Goal: Information Seeking & Learning: Compare options

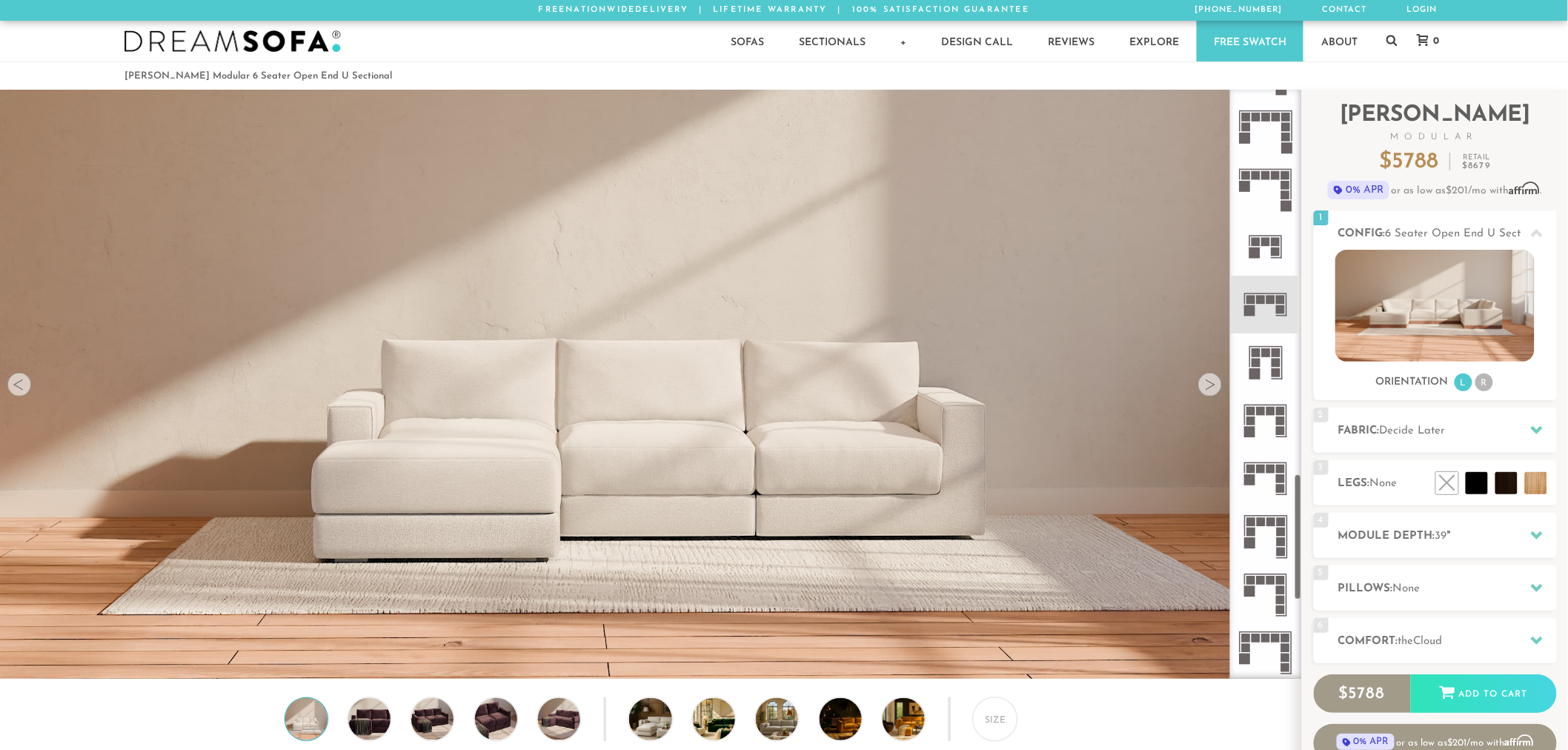
scroll to position [1805, 0]
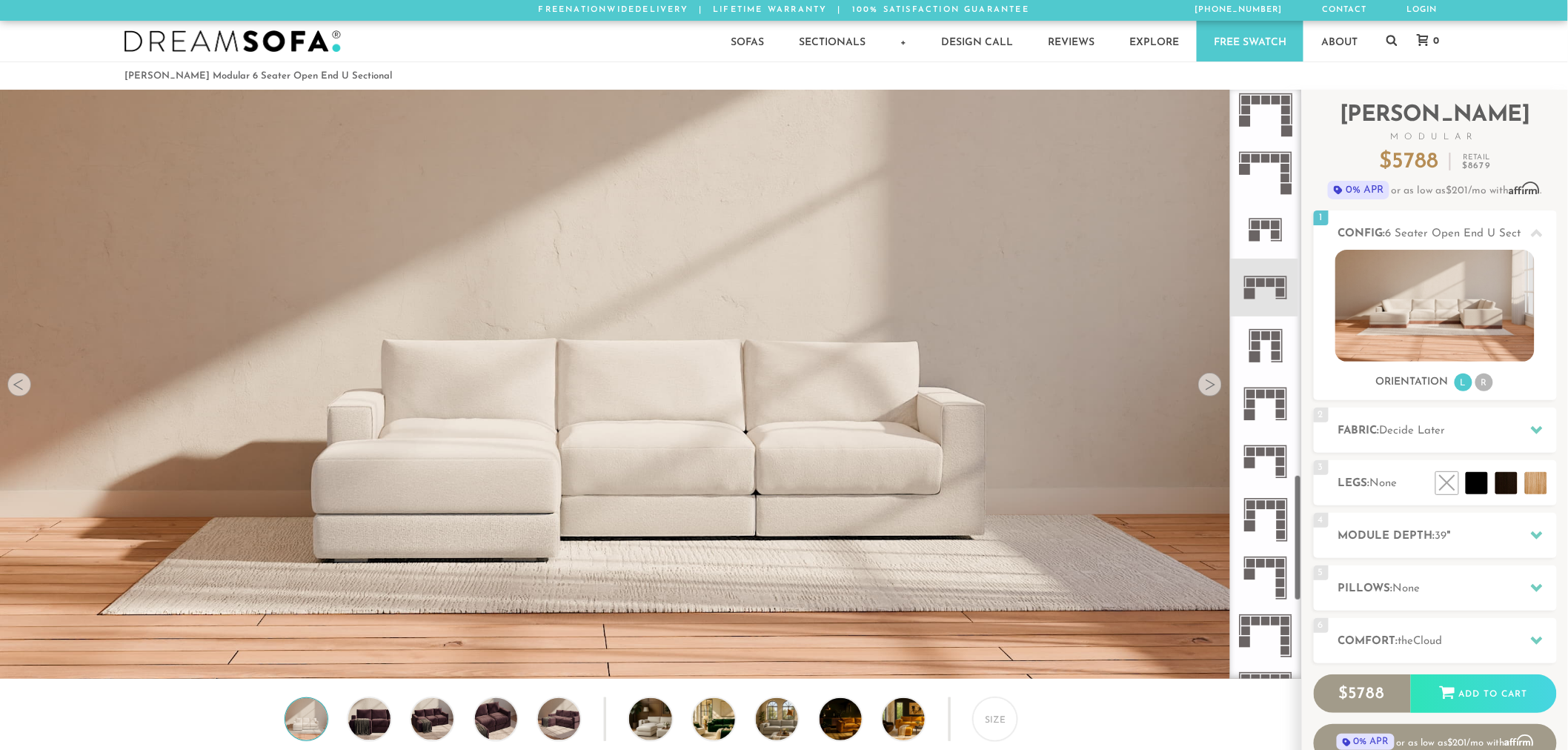
click at [1258, 289] on icon at bounding box center [1265, 287] width 58 height 58
click at [1388, 40] on icon at bounding box center [1392, 40] width 11 height 11
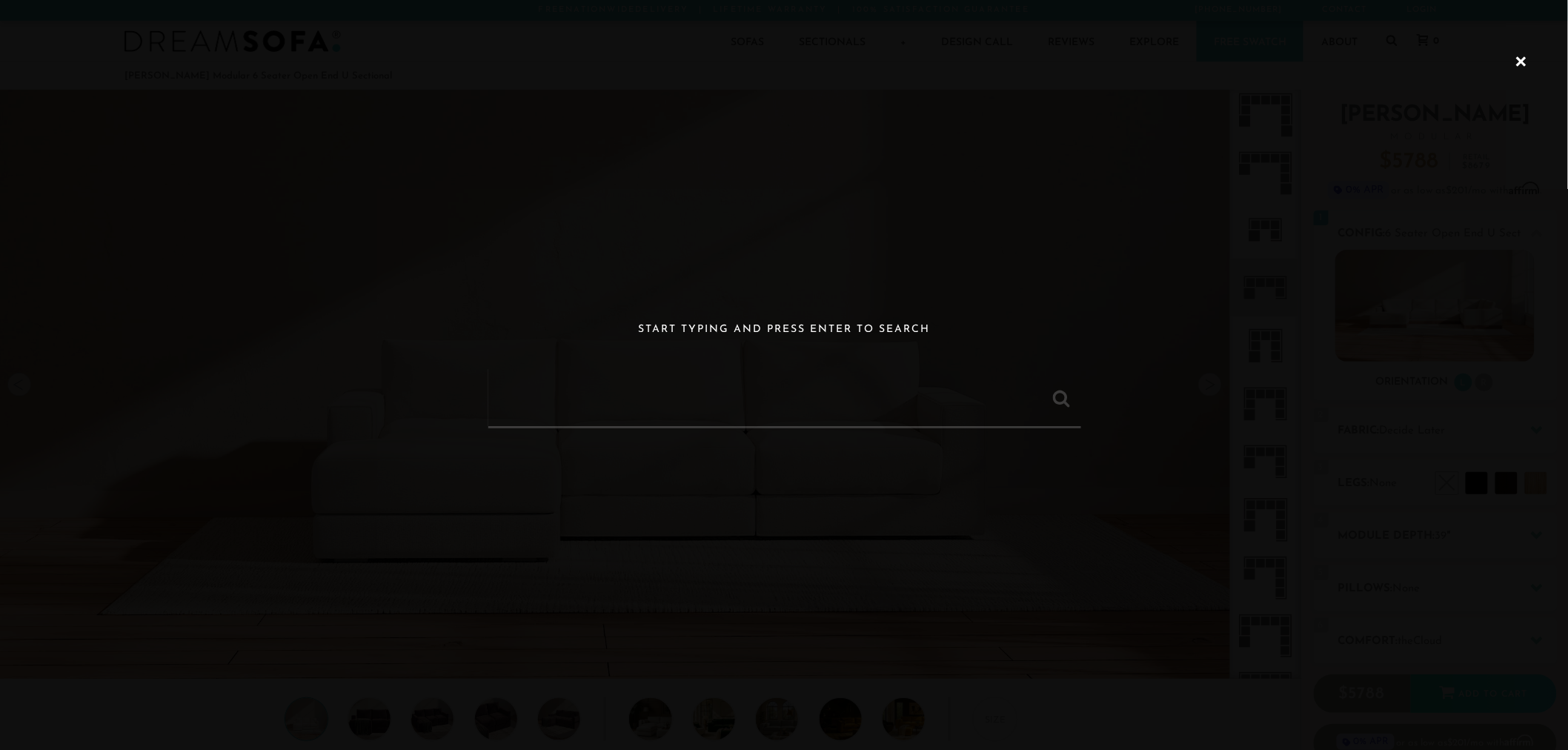
paste input "Landon Modular 10 Seater Open End U Sectional"
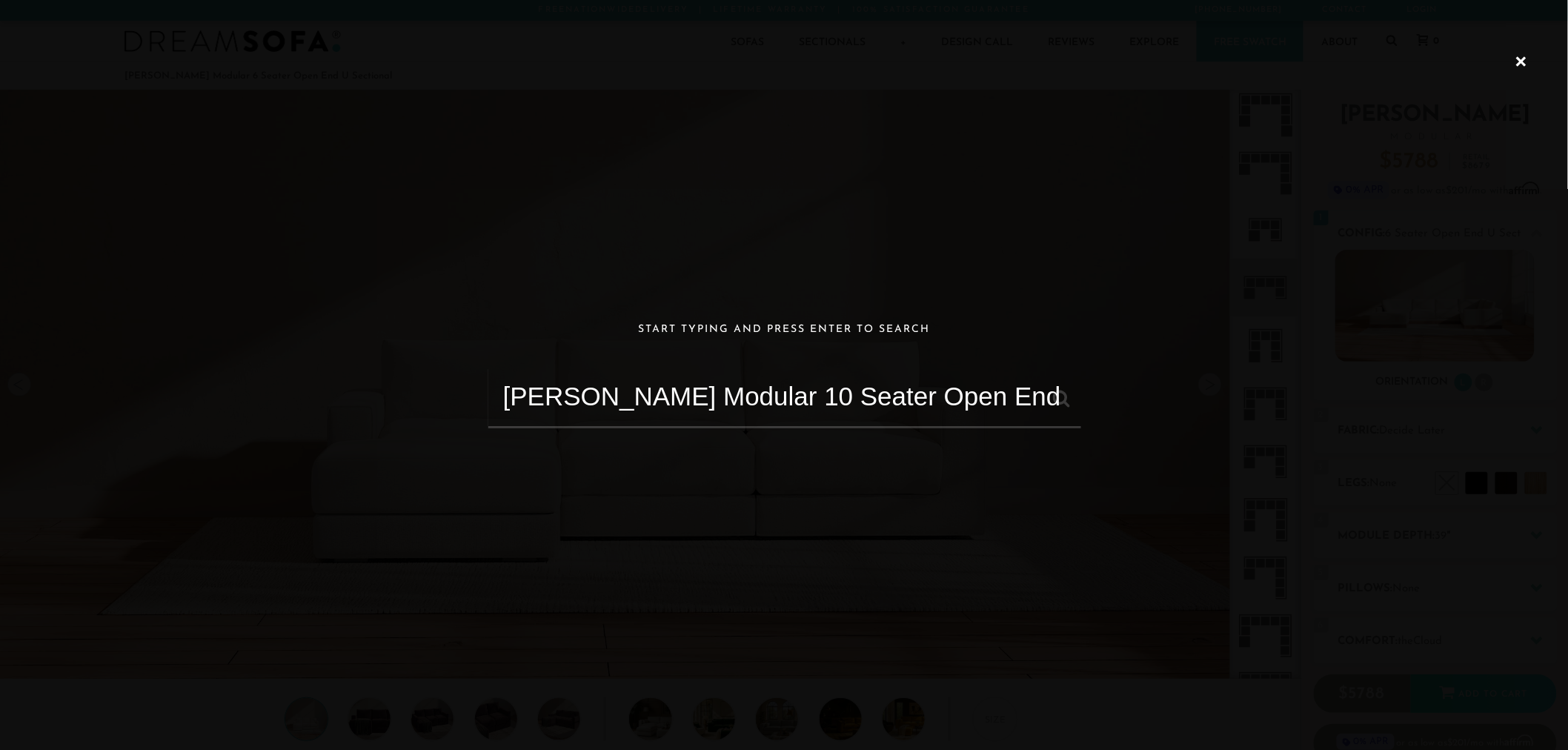
scroll to position [0, 7]
type input "Landon Modular 10 Seater Open End U Sectional"
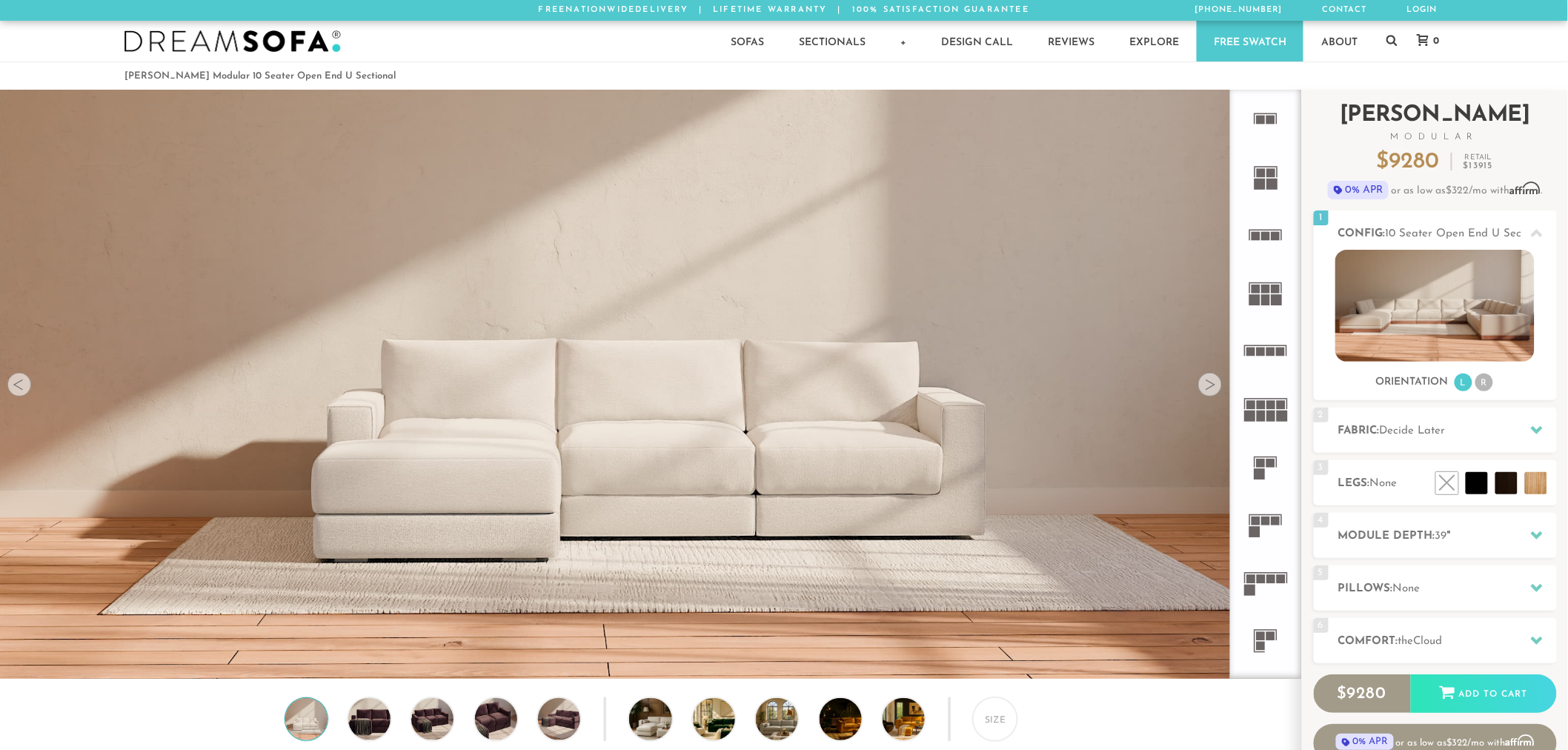
scroll to position [13, 13]
click at [1473, 241] on h2 "Config: 10 Seater Open End U Sectional" at bounding box center [1448, 234] width 218 height 17
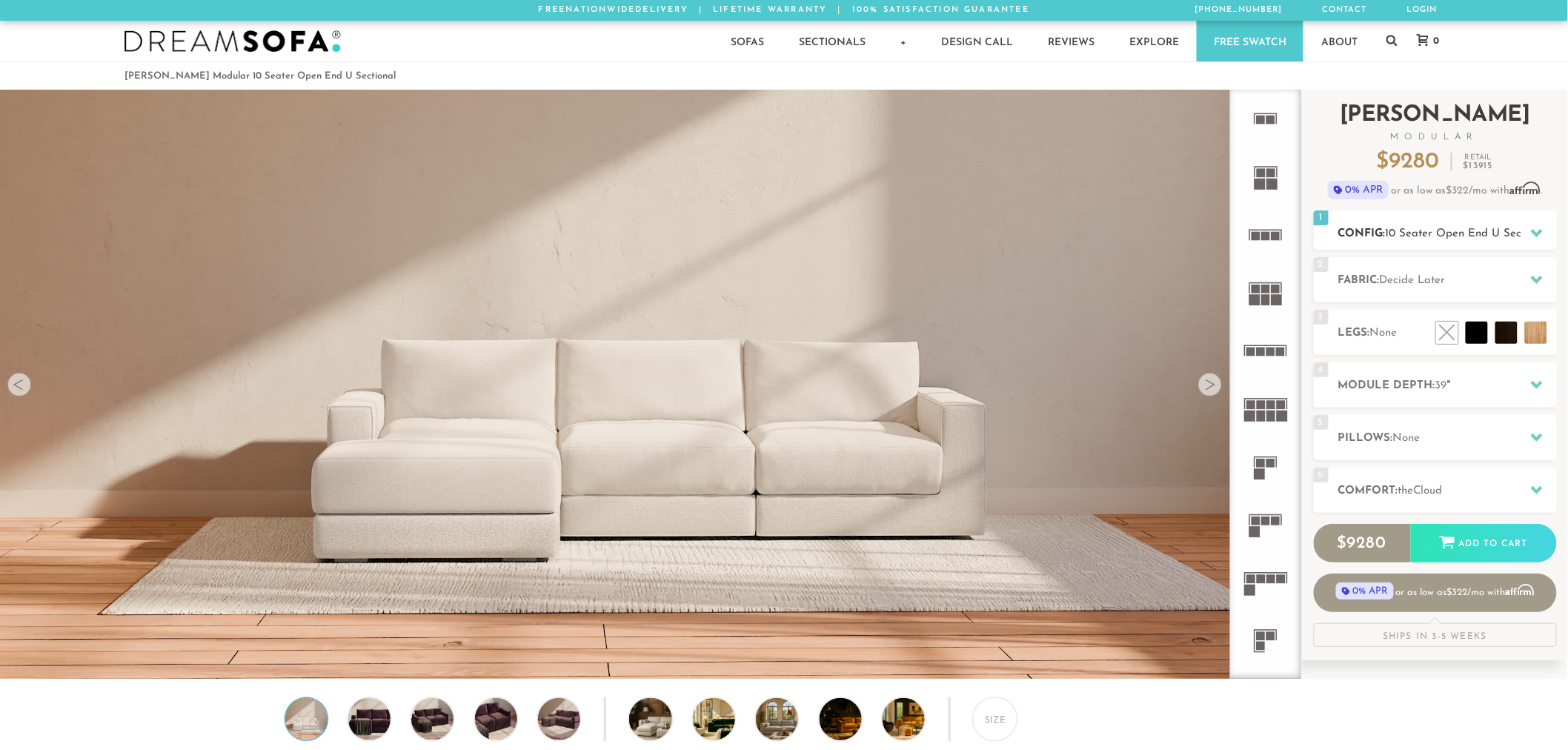
click at [1438, 233] on span "10 Seater Open End U Sectional" at bounding box center [1467, 234] width 164 height 11
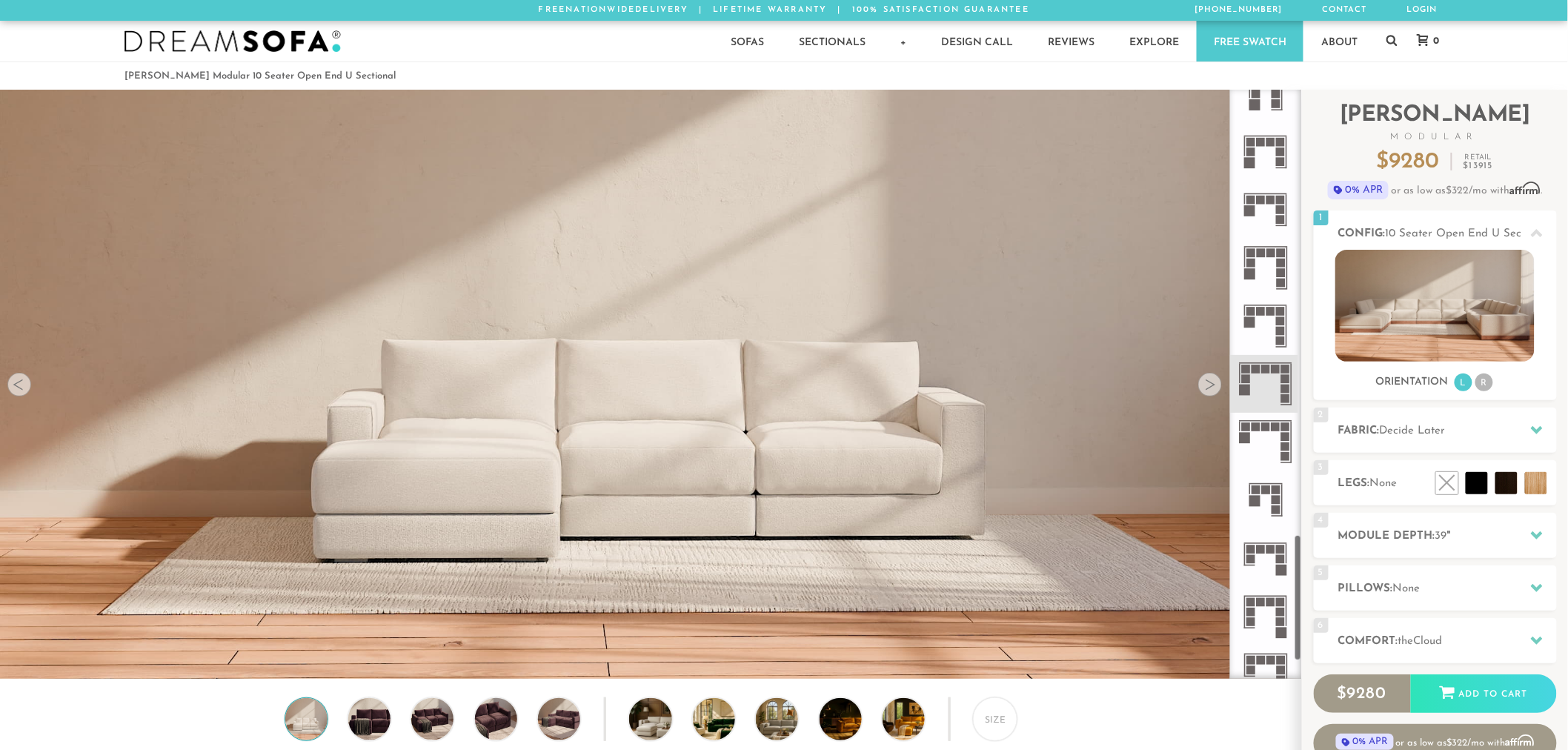
scroll to position [2096, 0]
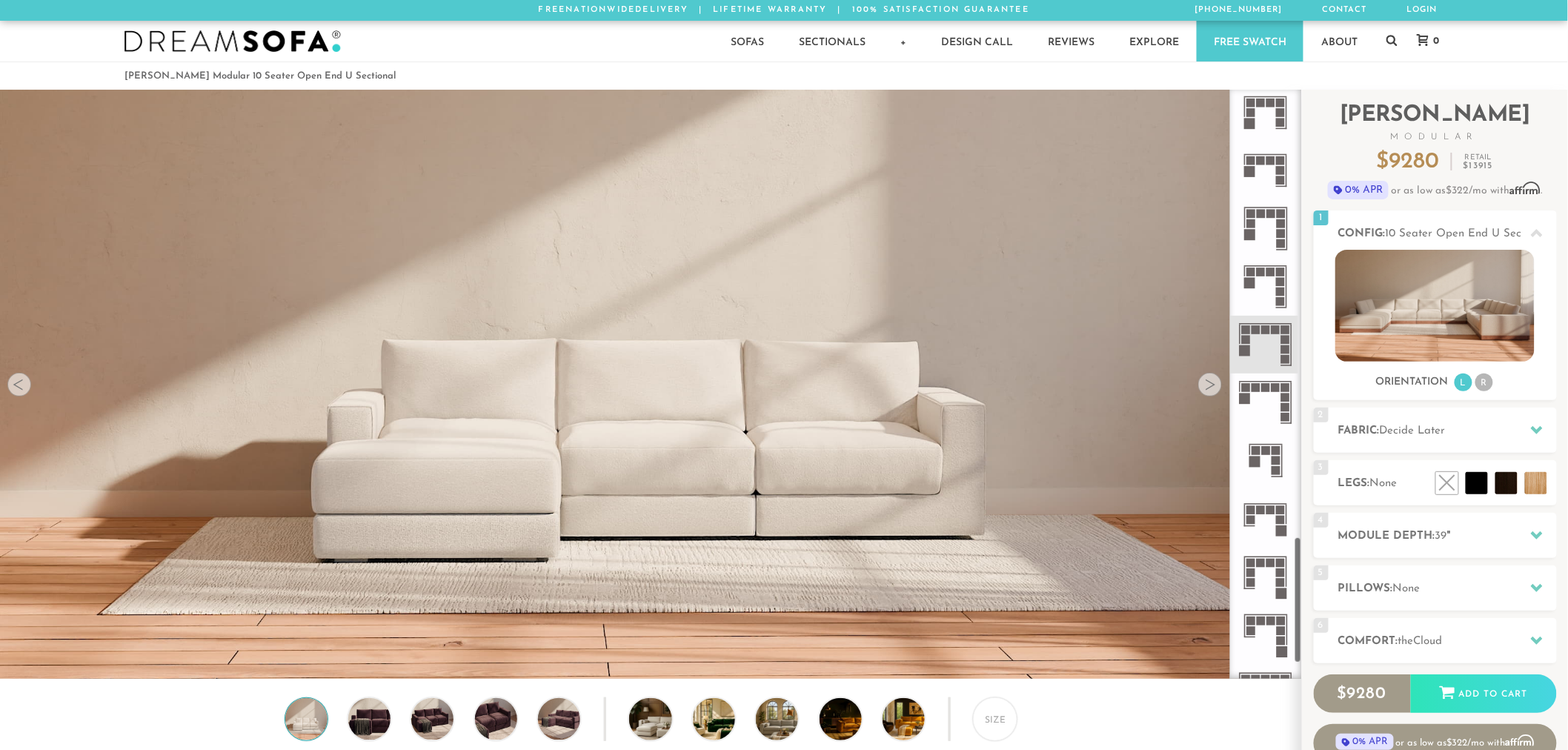
click at [1399, 44] on div "Sofas Sofas Sofa Sleepers Modular Sofas Sectionals Sectionals Sectional Sleeper…" at bounding box center [784, 41] width 1349 height 40
click at [1391, 39] on icon at bounding box center [1392, 39] width 11 height 12
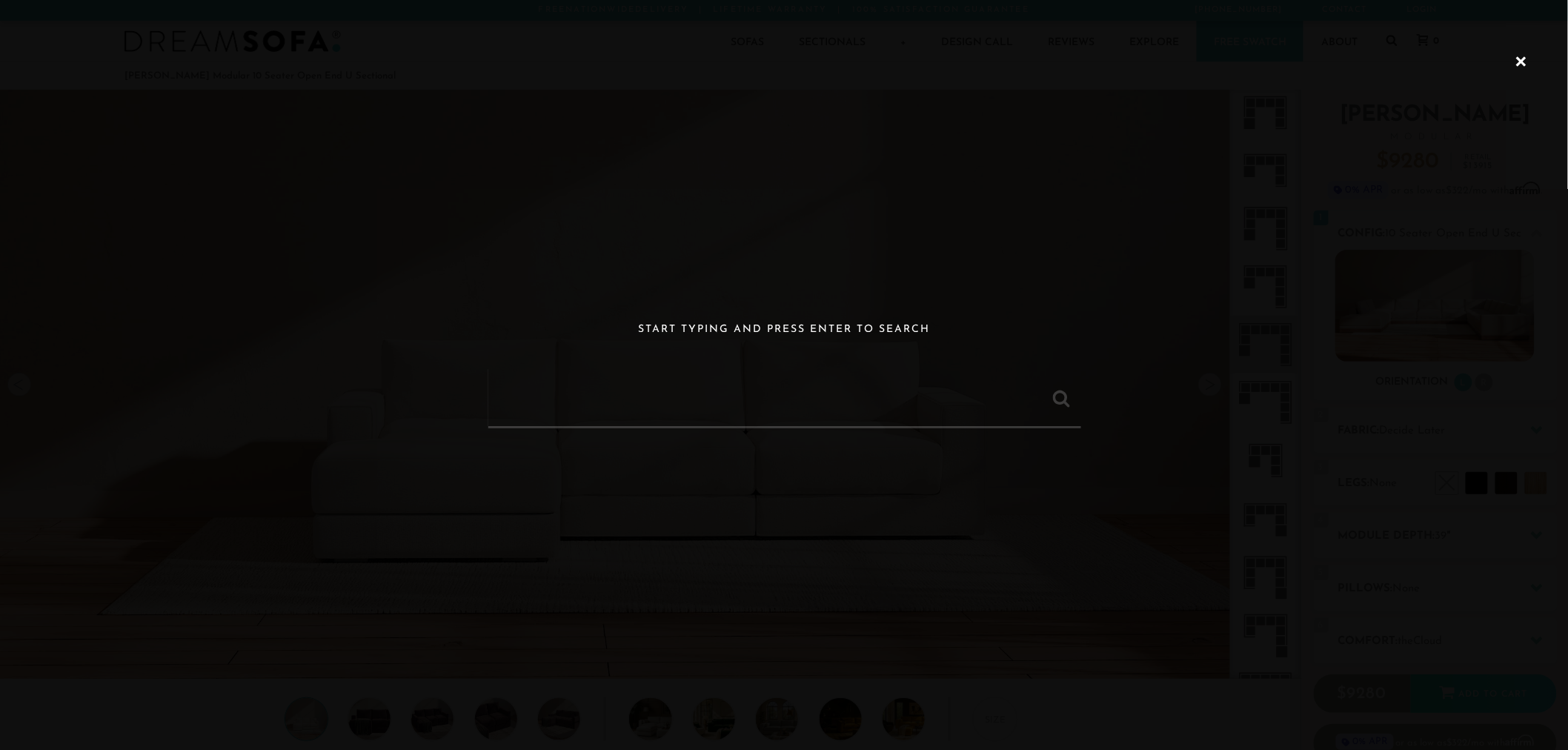
paste input "Landon Modular 4 Seater Corner Sectional"
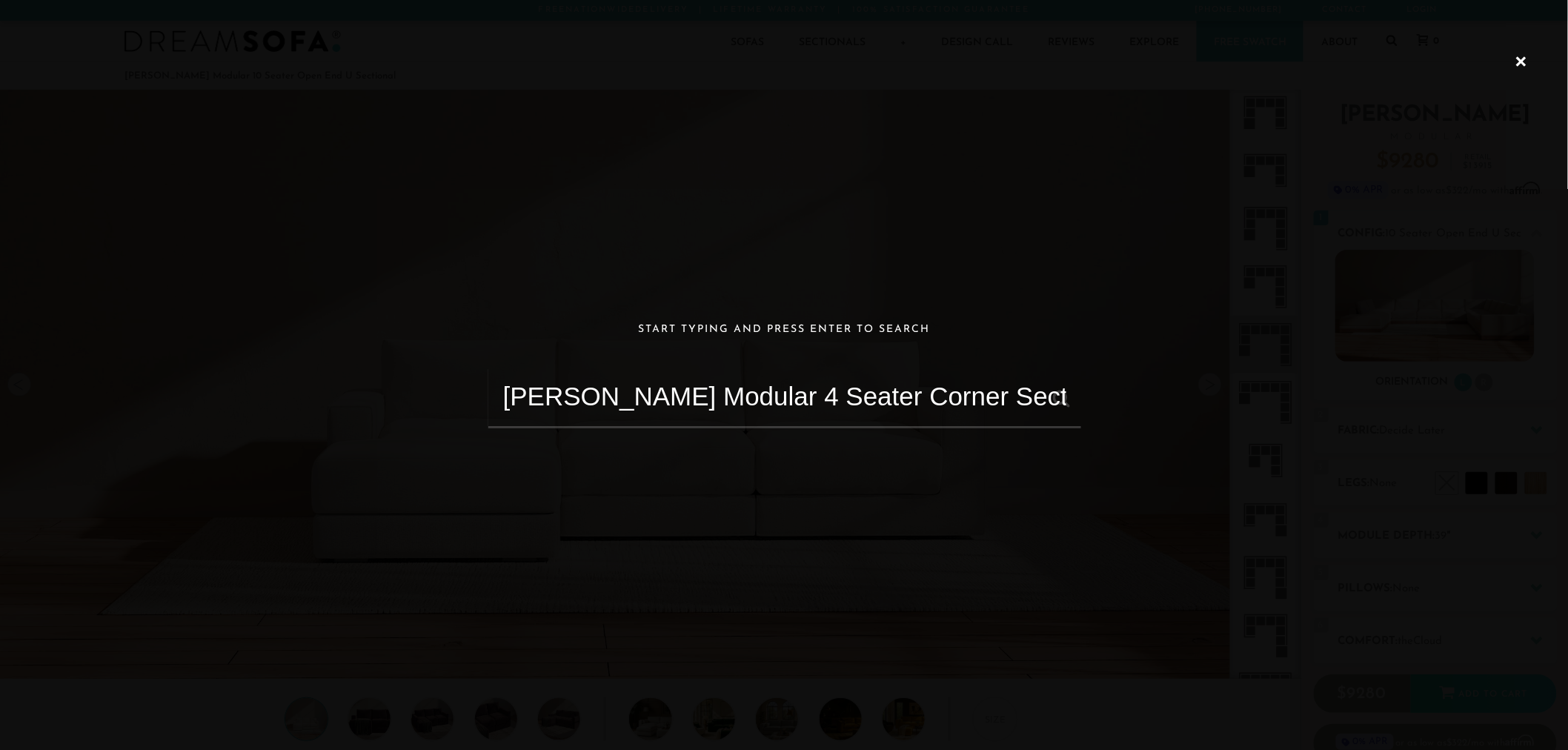
type input "Landon Modular 4 Seater Corner Sectional"
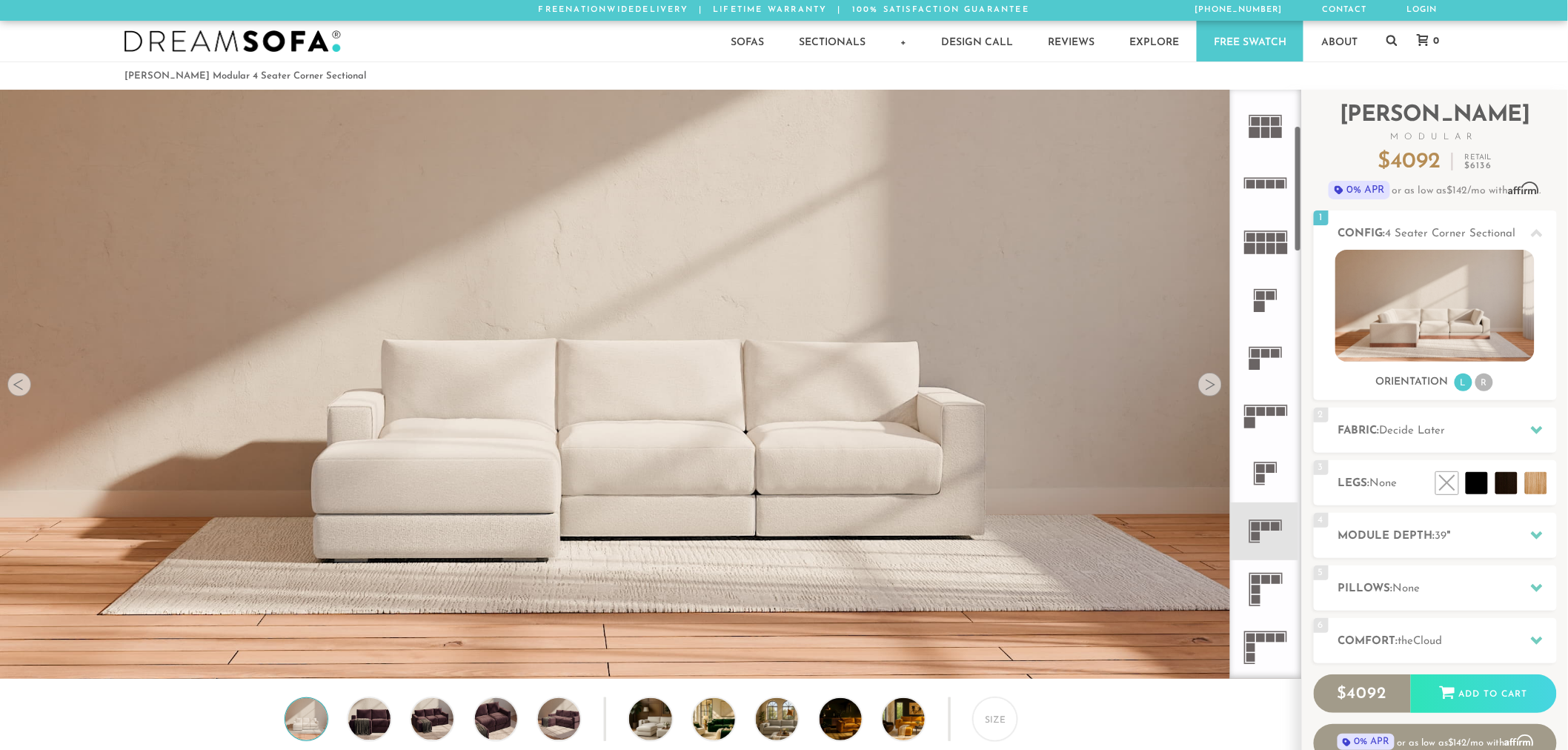
scroll to position [171, 0]
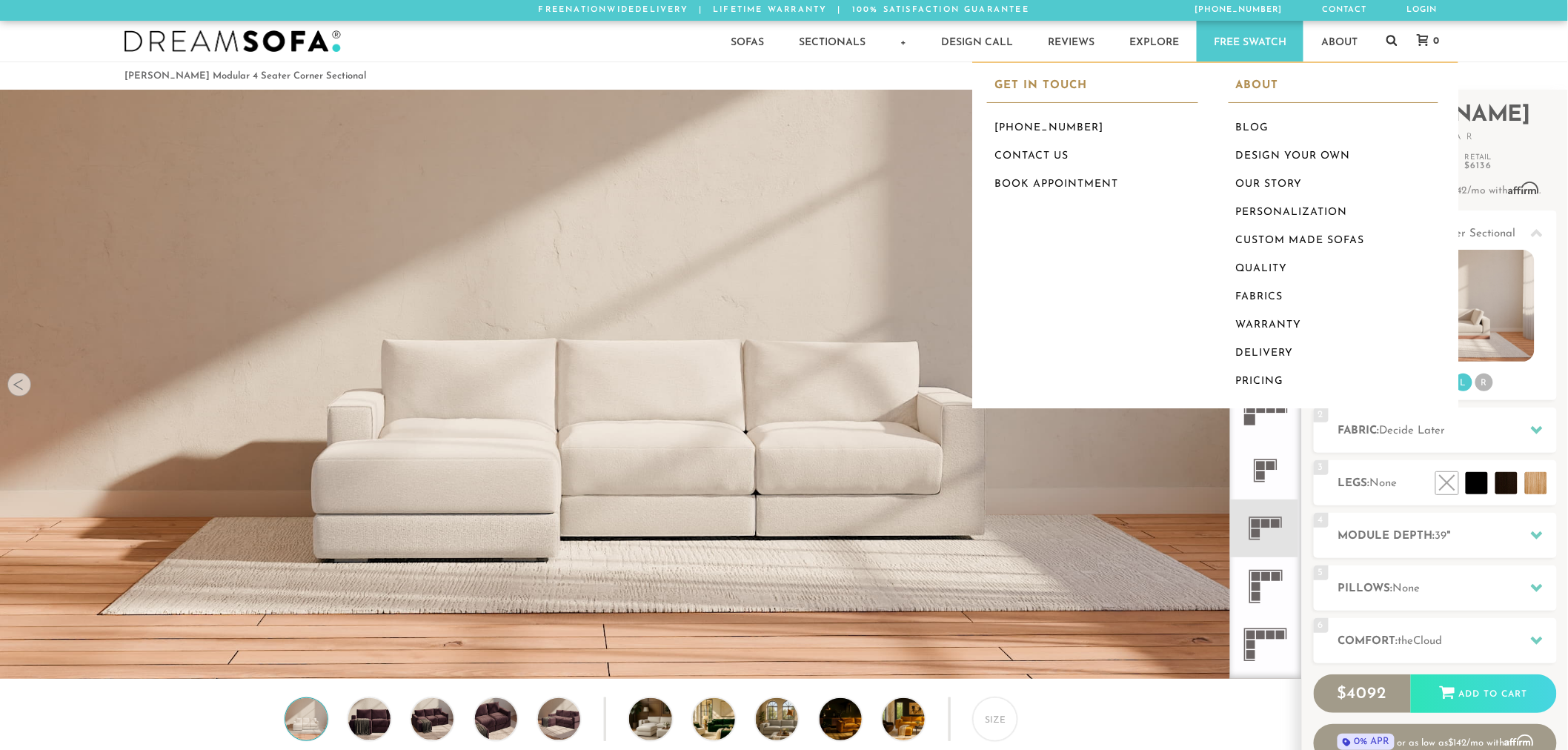
click at [1388, 34] on icon at bounding box center [1392, 39] width 11 height 12
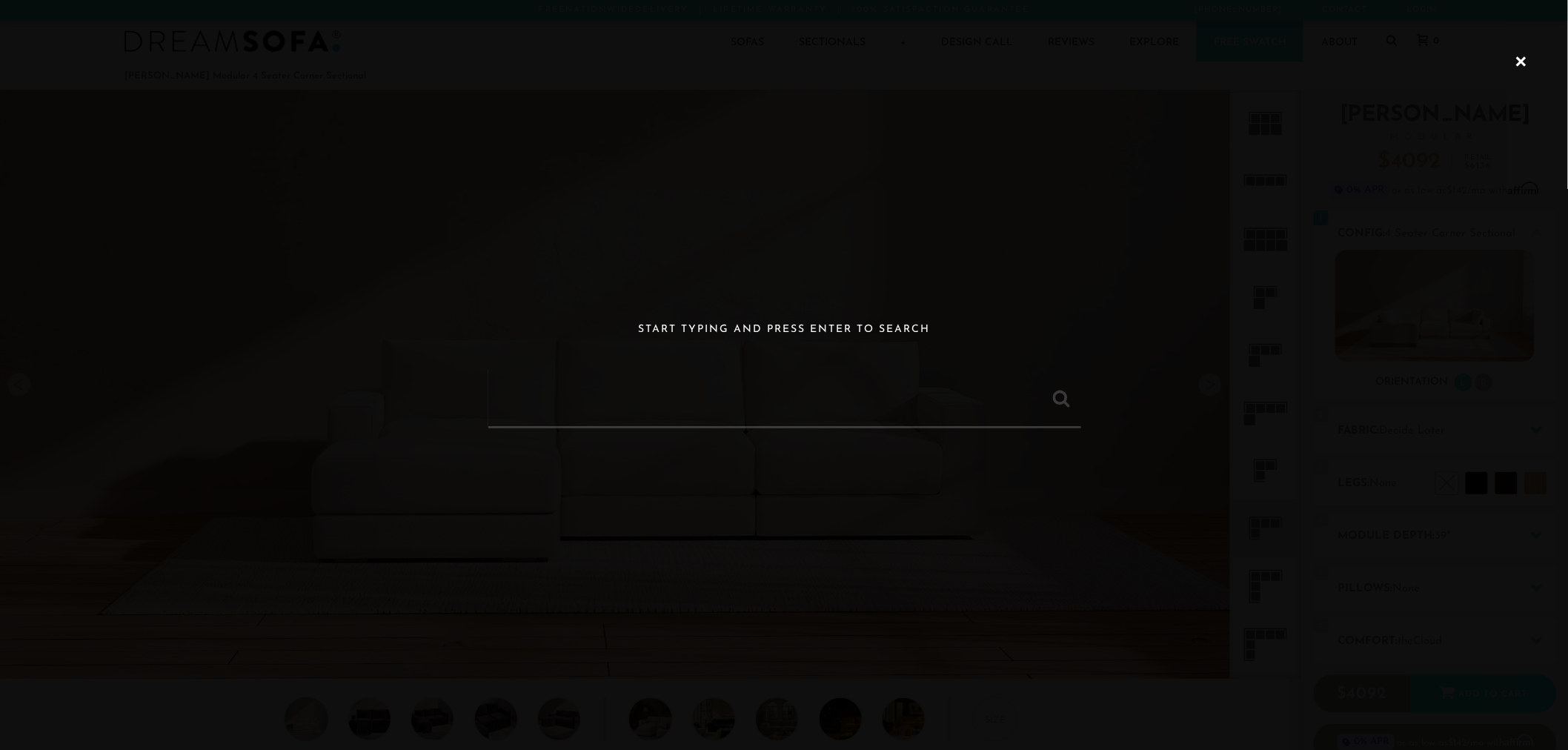
paste input "[PERSON_NAME] Modular 5 Seater Corner Sectional"
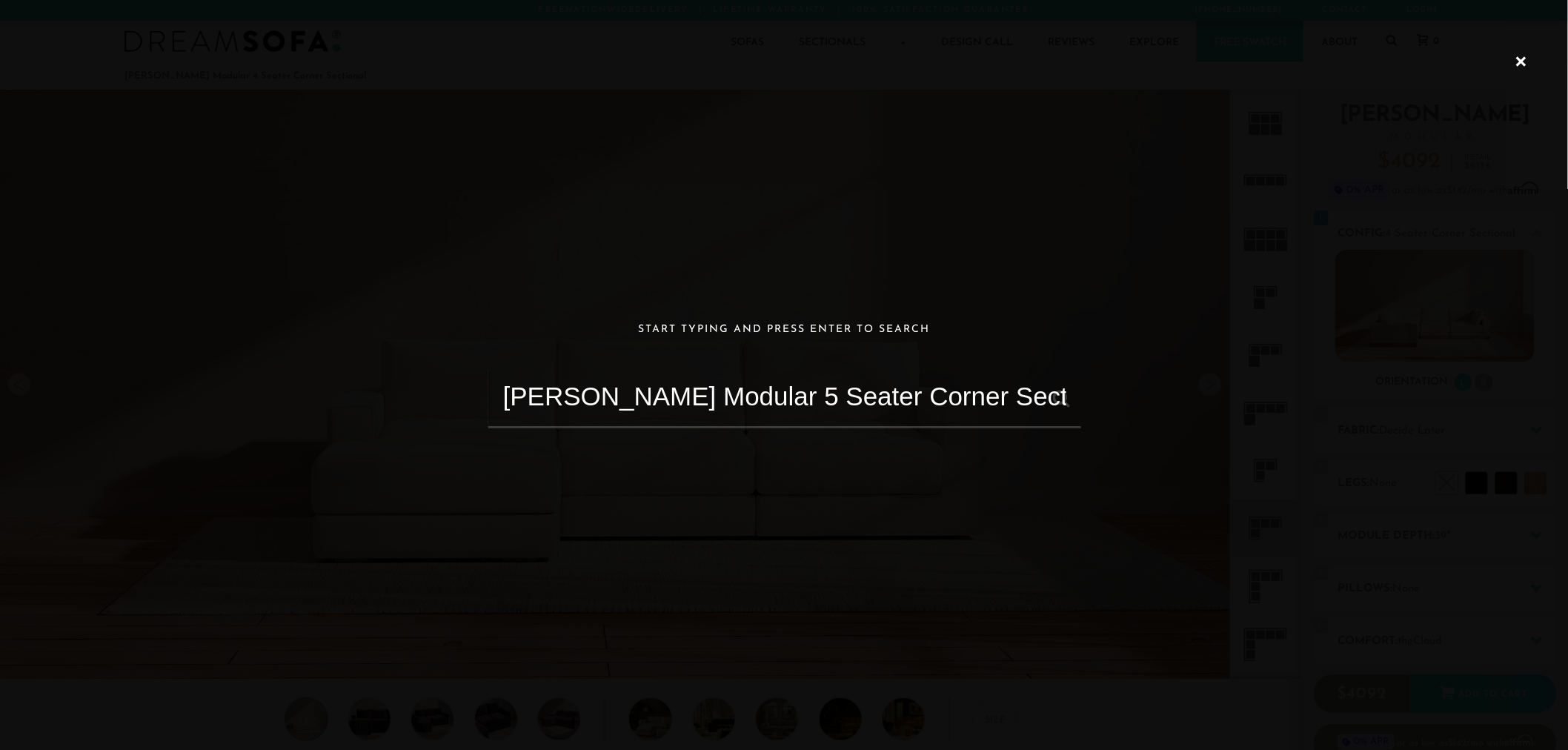
type input "[PERSON_NAME] Modular 5 Seater Corner Sectional"
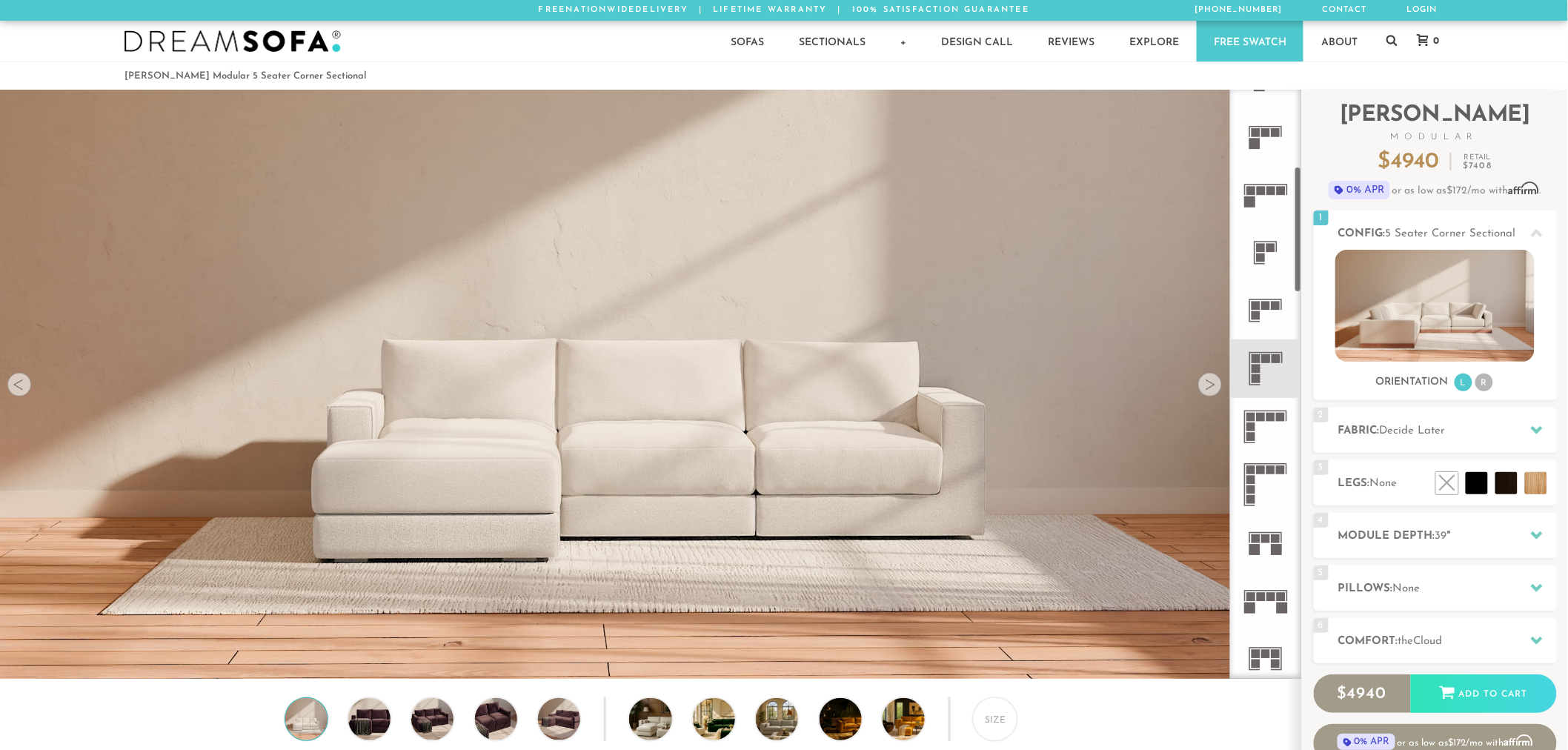
scroll to position [349, 0]
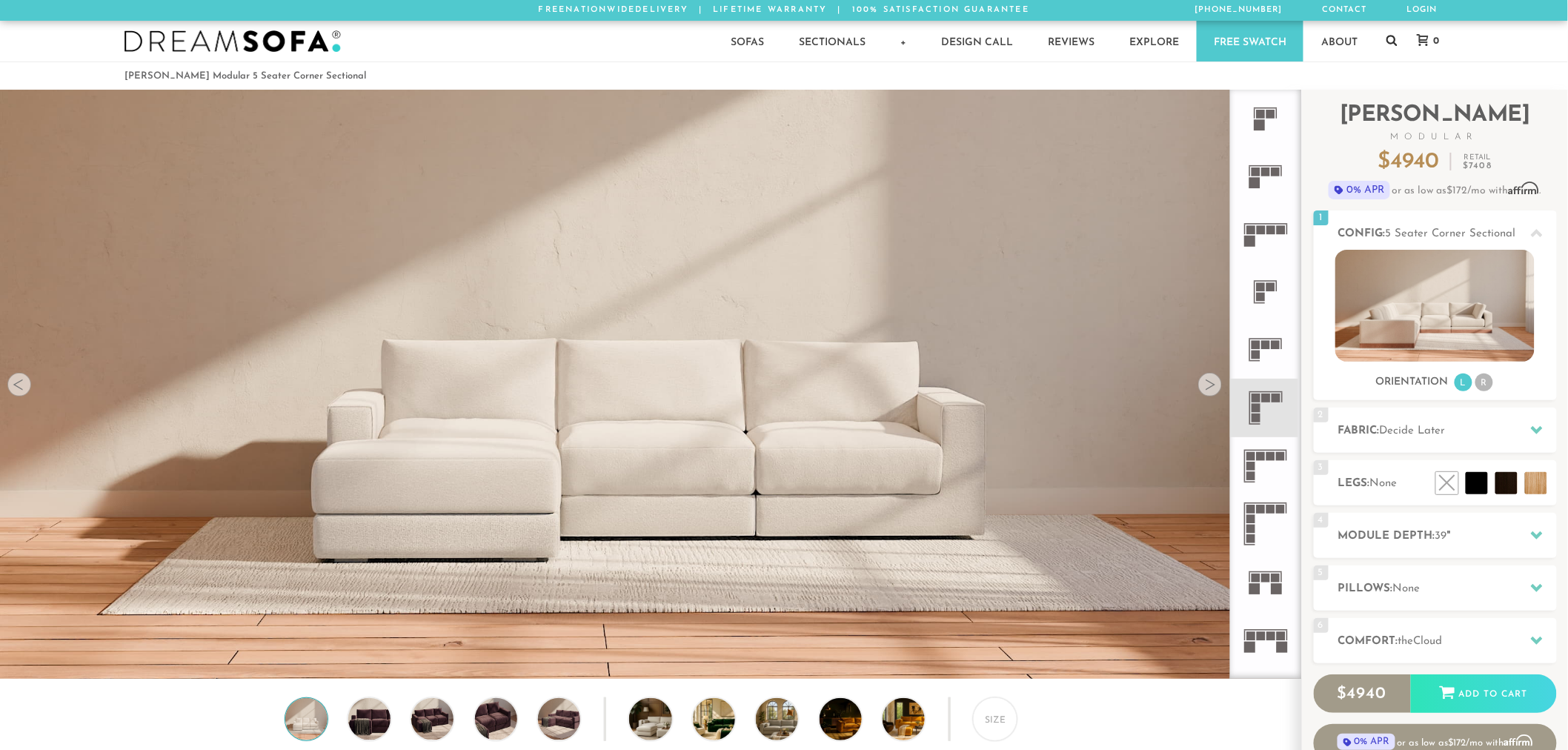
click at [1396, 35] on icon at bounding box center [1392, 39] width 11 height 12
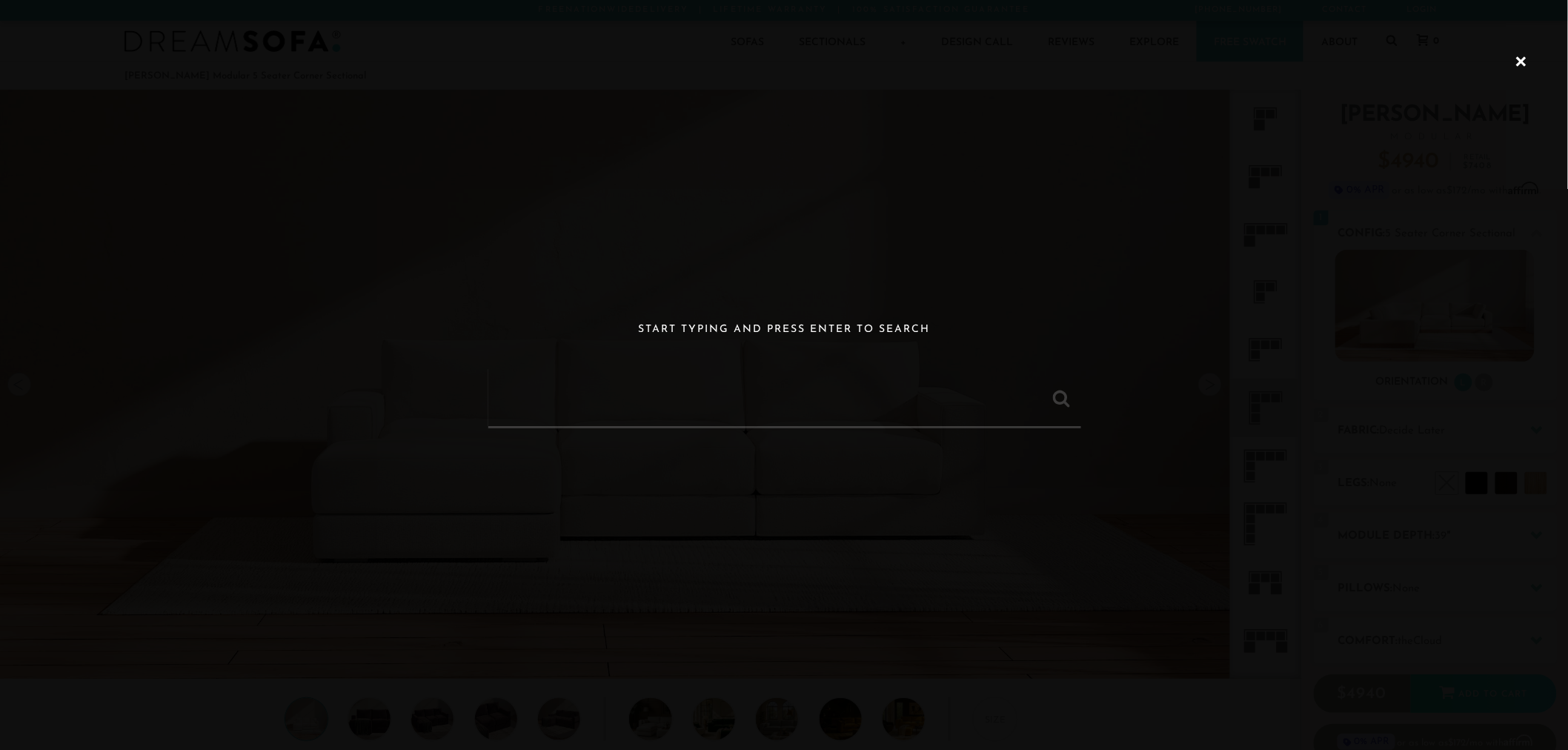
click at [906, 417] on input "text" at bounding box center [784, 397] width 593 height 60
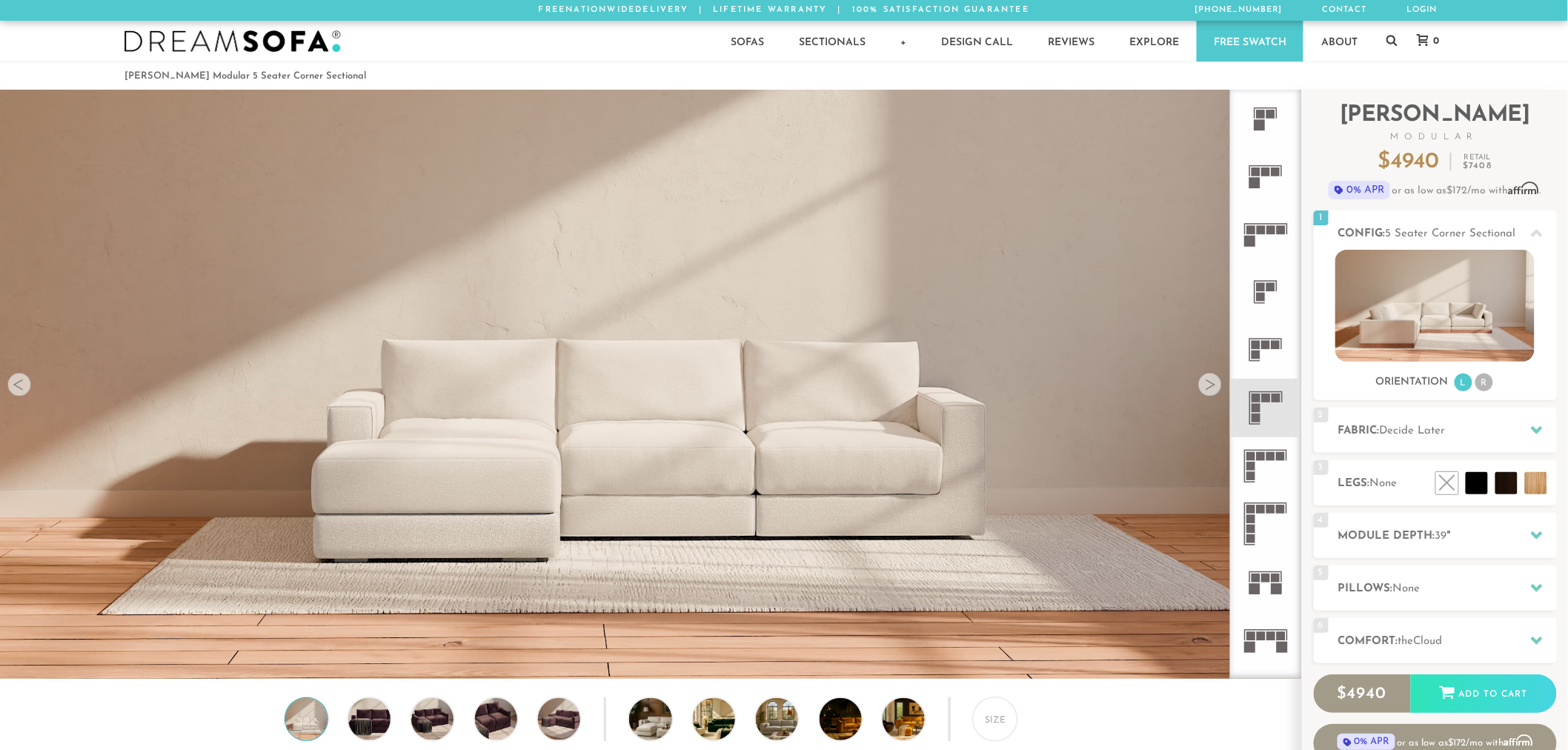
paste input "[PERSON_NAME] Modular 2-Seater Sofa"
click at [1388, 24] on link at bounding box center [1392, 41] width 11 height 40
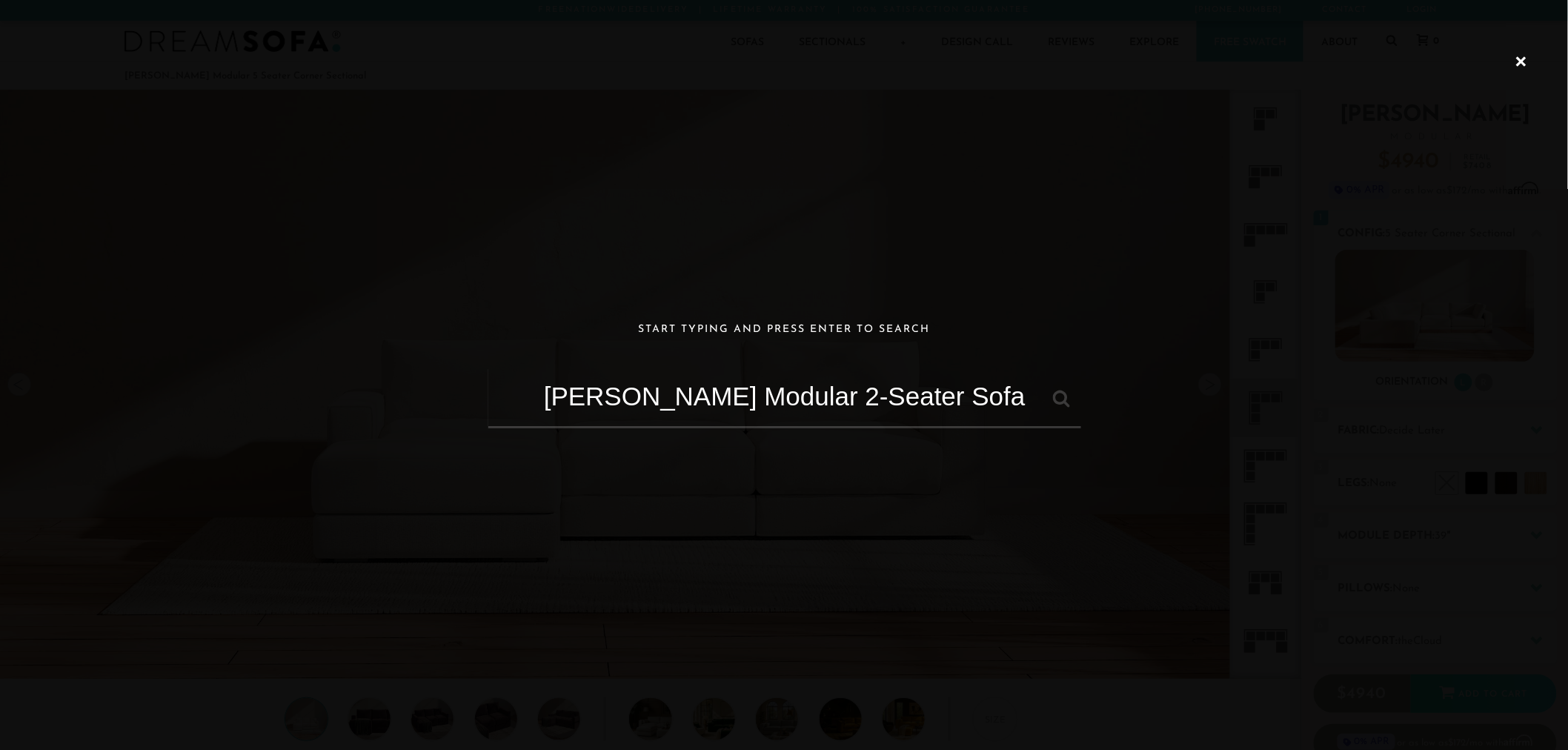
paste input "[PERSON_NAME] Modular 2-Seater Sofa"
paste input "text"
type input "[PERSON_NAME] Modular 2-Seater Sofa"
